Goal: Check status: Check status

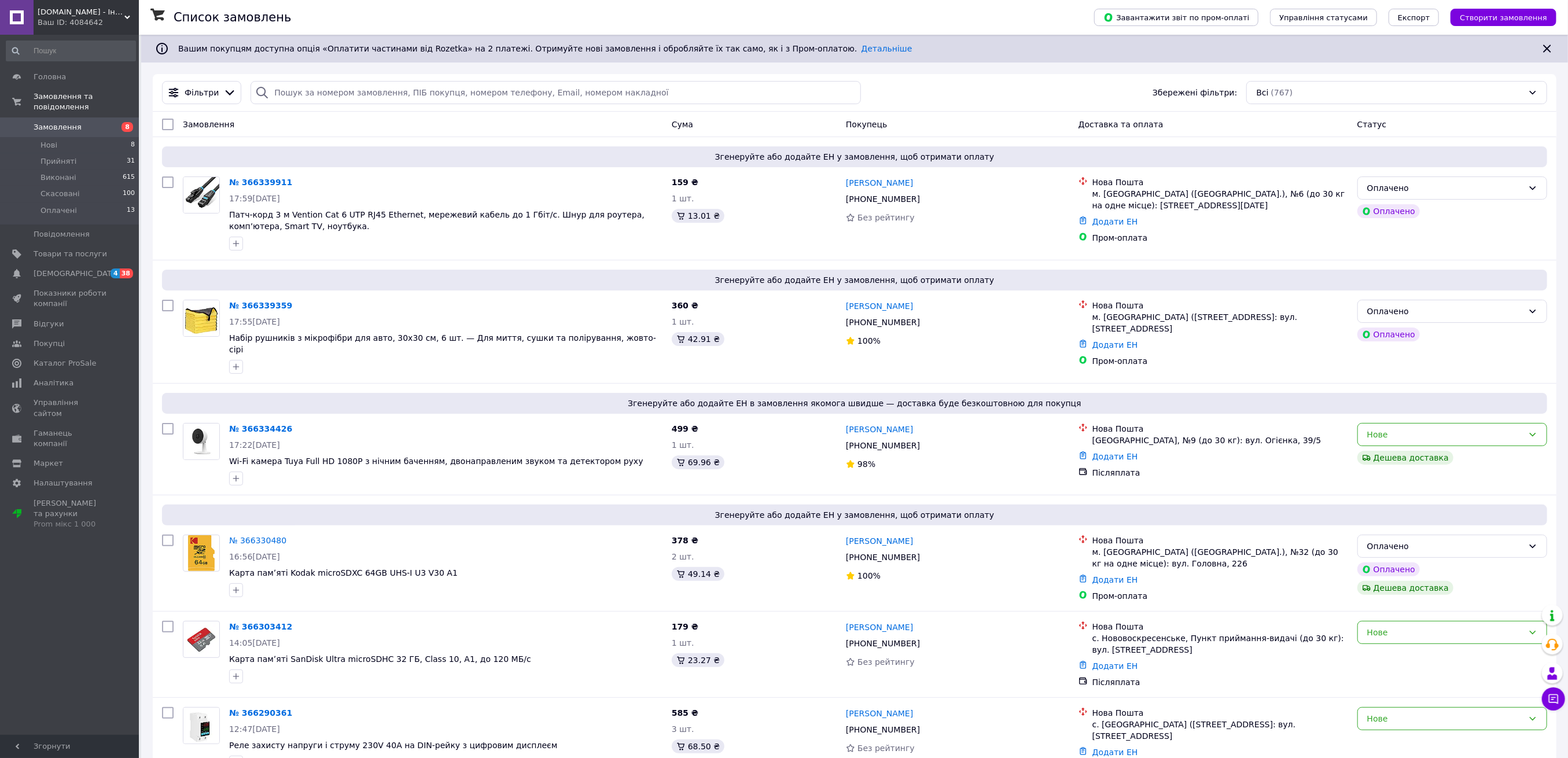
click at [43, 122] on span "Замовлення" at bounding box center [57, 128] width 48 height 11
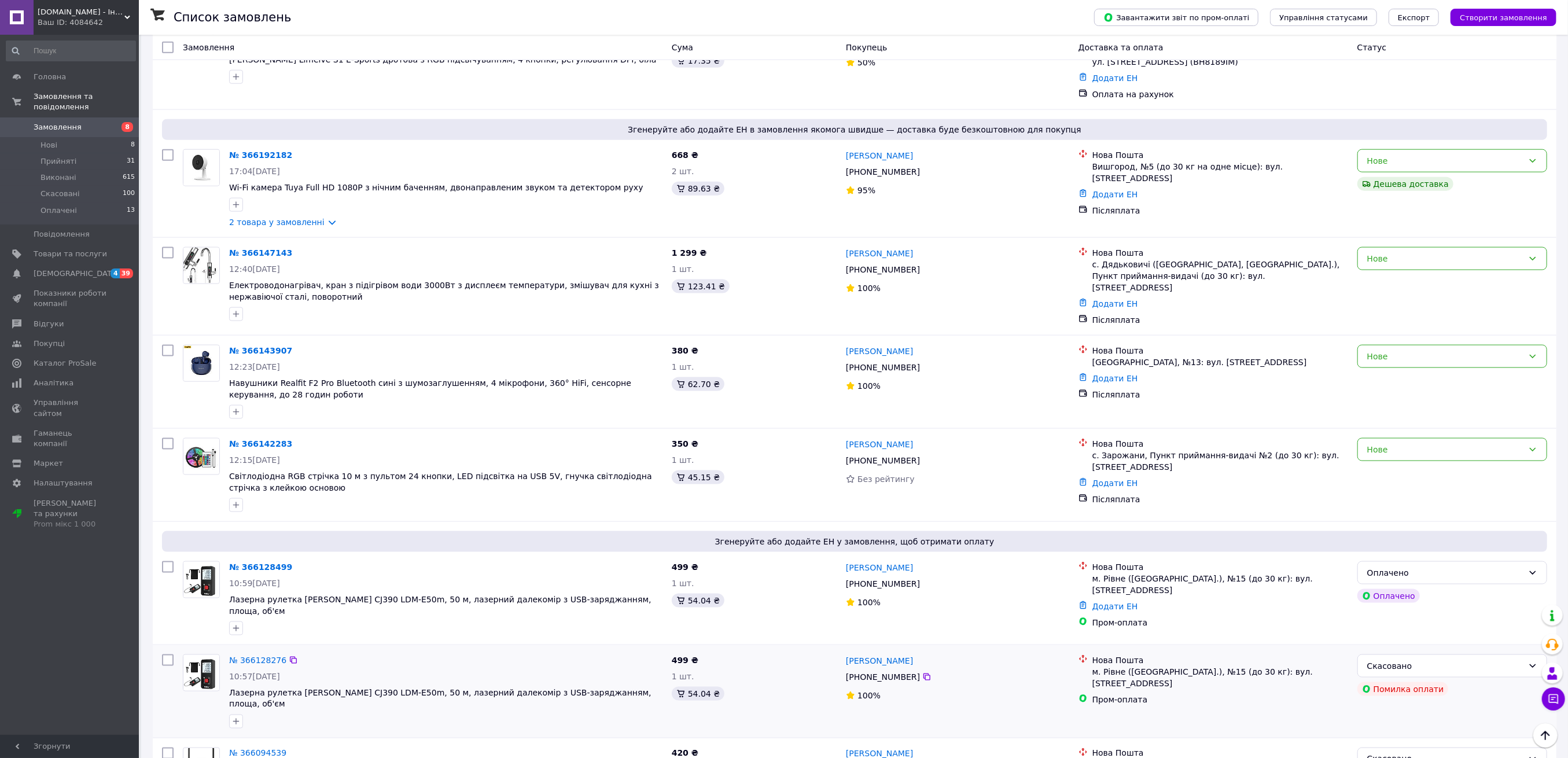
scroll to position [1311, 0]
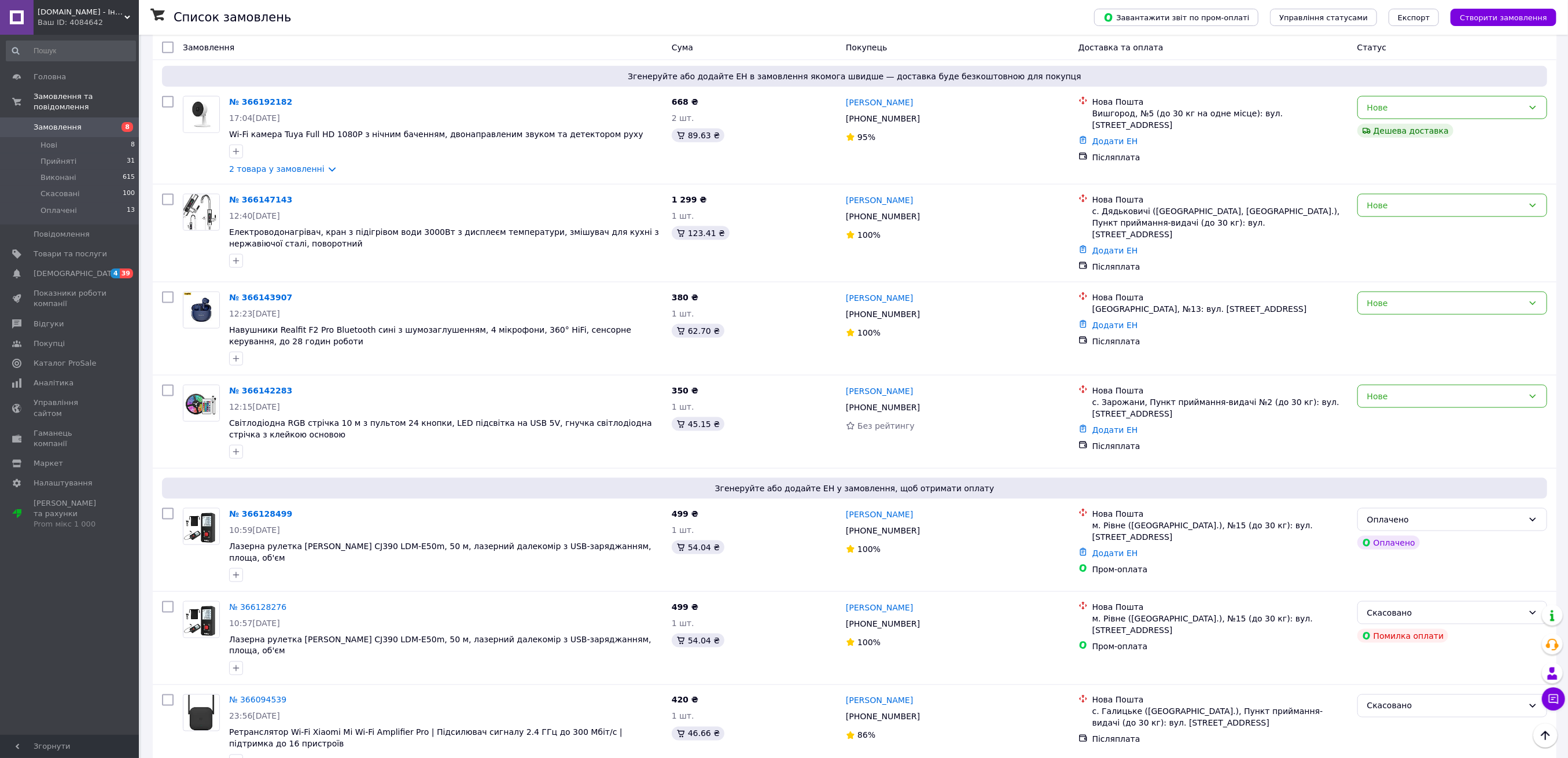
click at [88, 122] on span "Замовлення" at bounding box center [69, 128] width 73 height 11
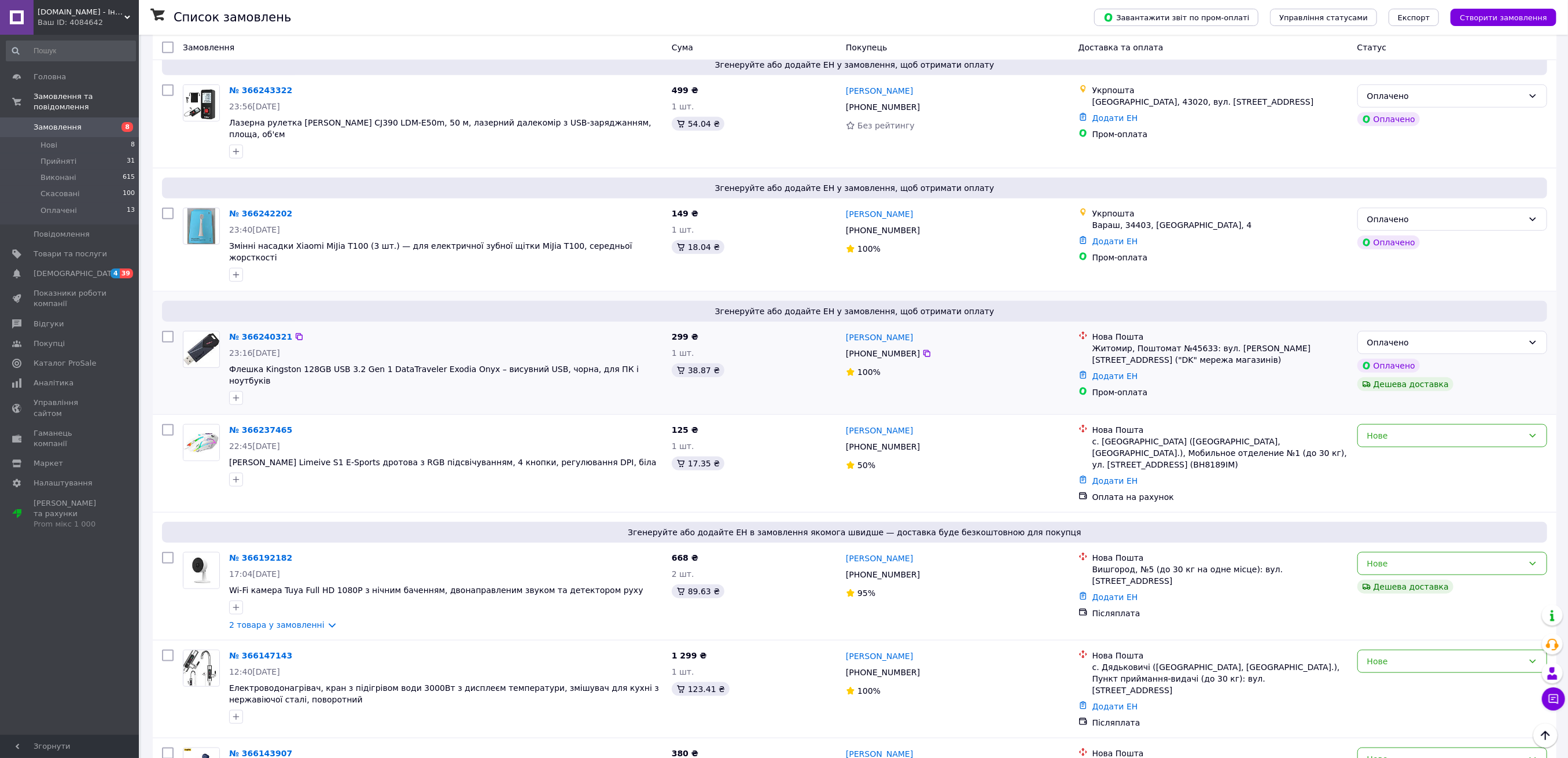
scroll to position [848, 0]
